Goal: Find specific page/section

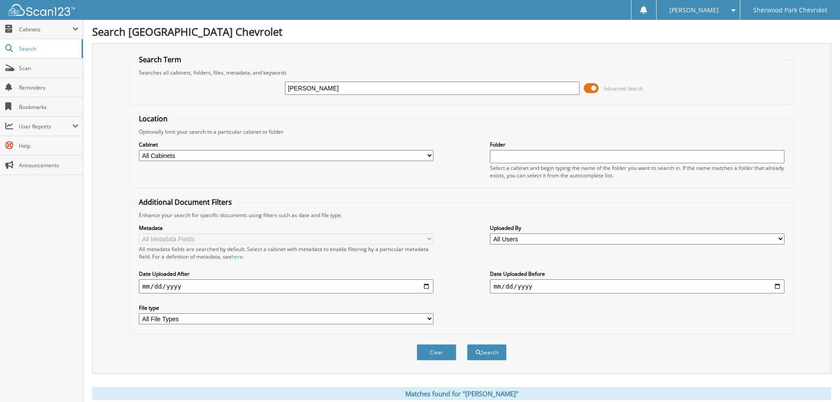
drag, startPoint x: 343, startPoint y: 93, endPoint x: 228, endPoint y: 88, distance: 115.7
click at [232, 89] on div "[PERSON_NAME] Advanced Search" at bounding box center [462, 88] width 654 height 24
type input "yaremcio"
click at [467, 344] on button "Search" at bounding box center [487, 352] width 40 height 16
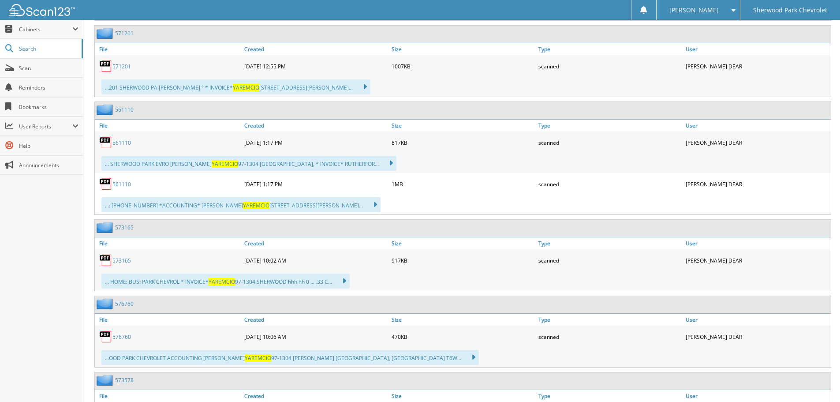
scroll to position [617, 0]
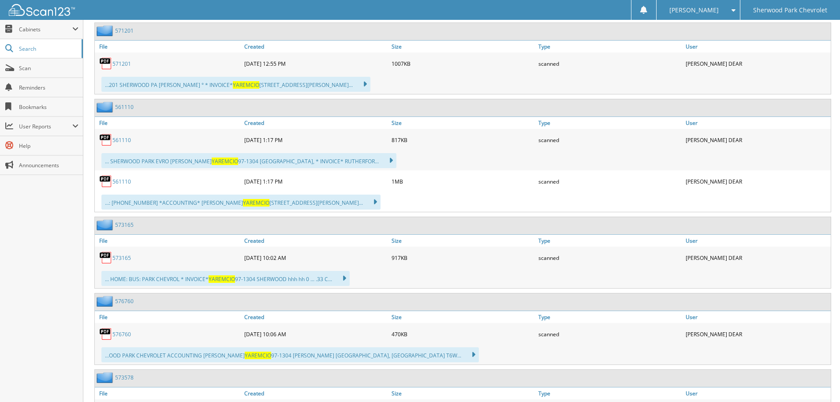
click at [130, 181] on link "561110" at bounding box center [121, 181] width 19 height 7
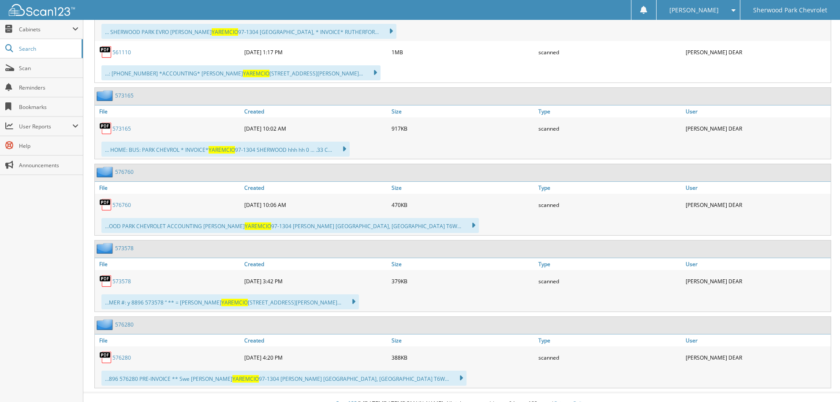
scroll to position [750, 0]
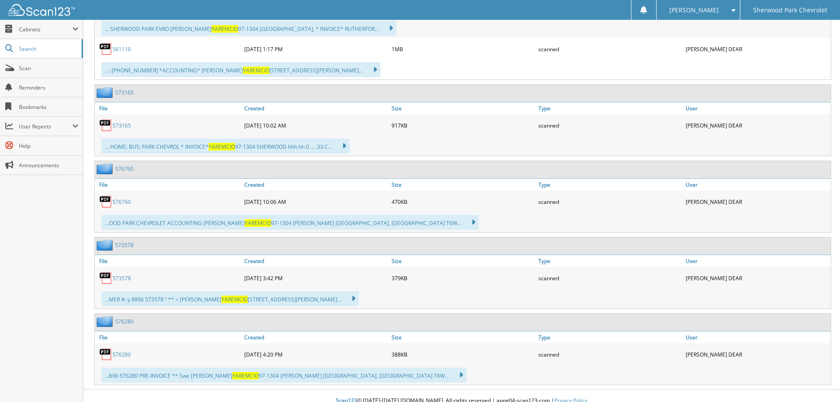
click at [125, 204] on link "576760" at bounding box center [121, 201] width 19 height 7
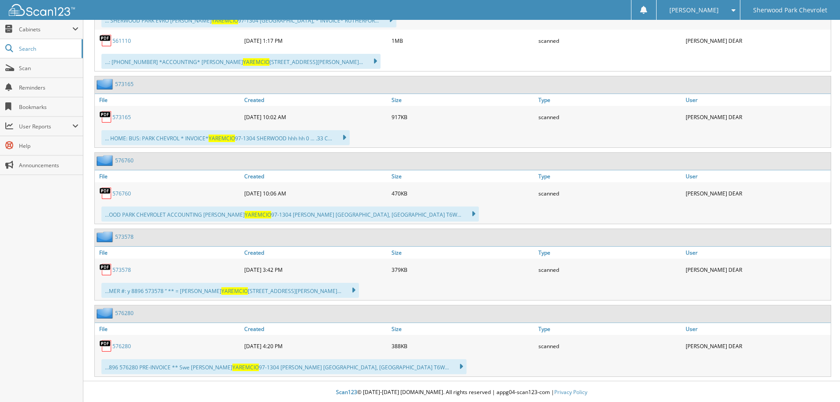
scroll to position [760, 0]
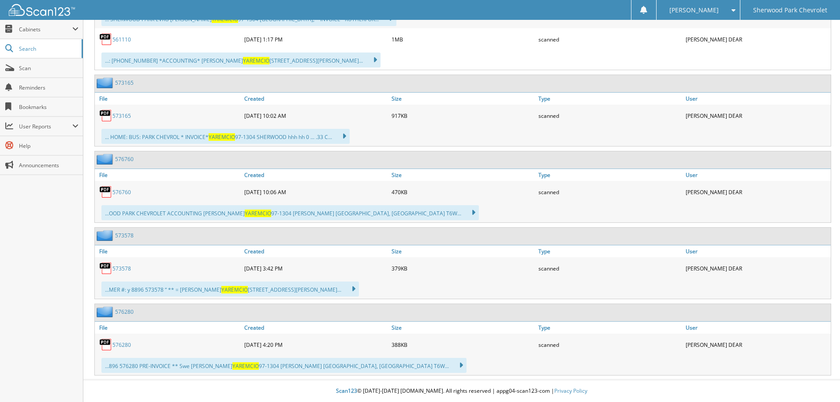
click at [117, 343] on link "576280" at bounding box center [121, 344] width 19 height 7
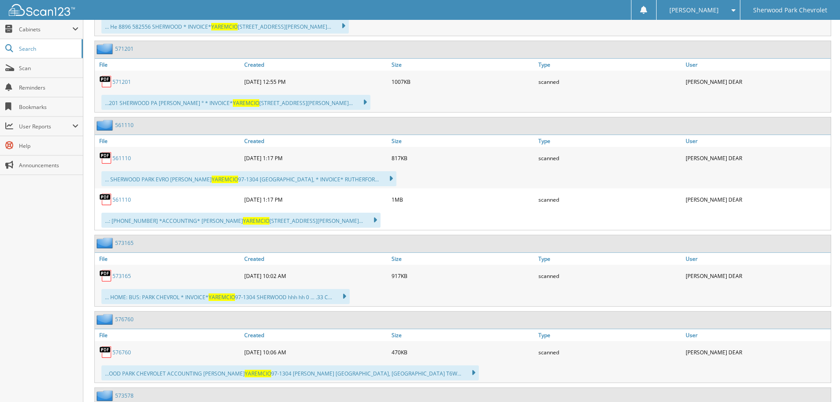
scroll to position [583, 0]
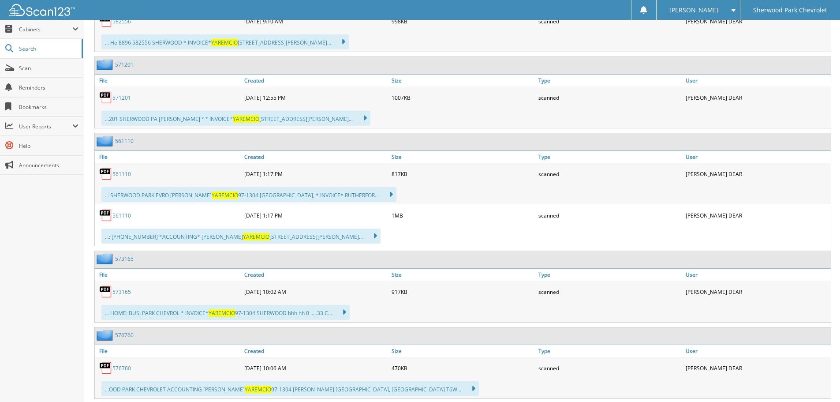
click at [123, 213] on link "561110" at bounding box center [121, 215] width 19 height 7
click at [126, 173] on link "561110" at bounding box center [121, 173] width 19 height 7
click at [122, 170] on link "561110" at bounding box center [121, 173] width 19 height 7
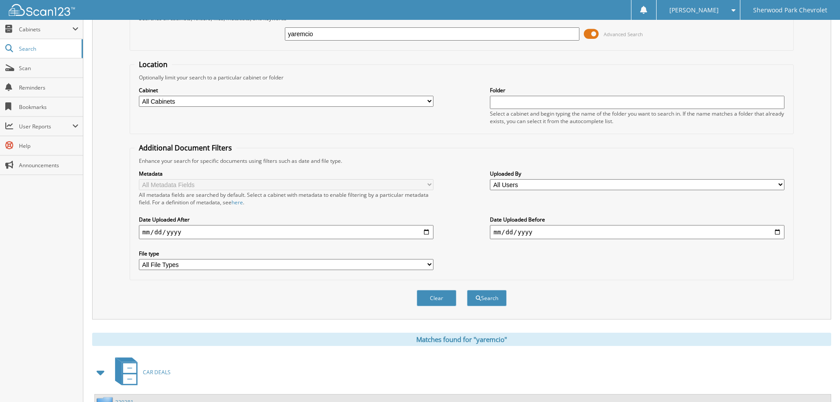
scroll to position [0, 0]
